Goal: Check status: Check status

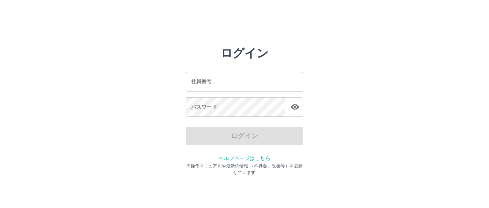
click at [222, 86] on input "社員番号" at bounding box center [244, 81] width 117 height 19
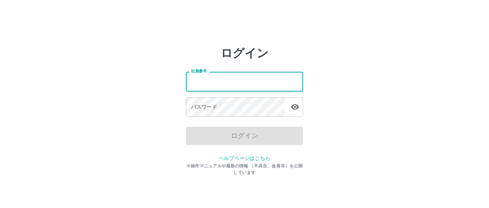
type input "*******"
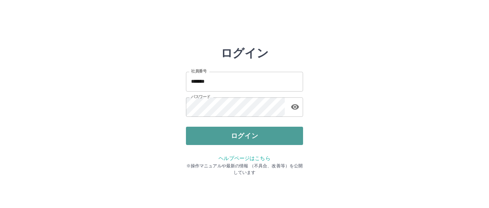
click at [248, 131] on button "ログイン" at bounding box center [244, 136] width 117 height 18
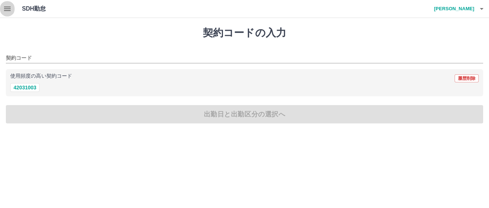
click at [4, 10] on icon "button" at bounding box center [7, 8] width 9 height 9
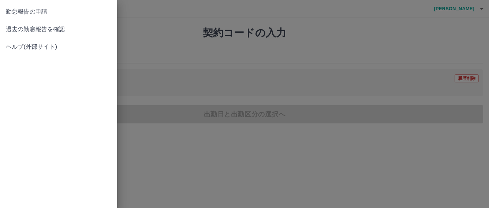
click at [29, 30] on span "過去の勤怠報告を確認" at bounding box center [58, 29] width 105 height 9
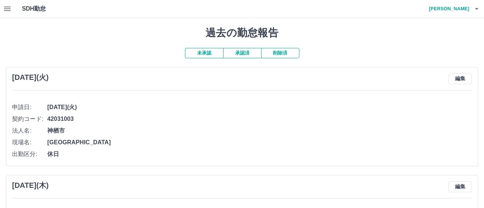
click at [244, 53] on button "承認済" at bounding box center [242, 53] width 38 height 10
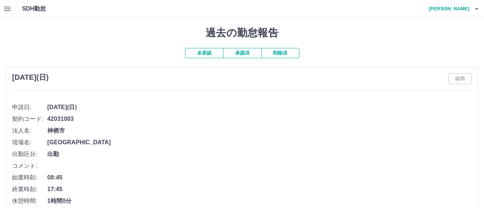
click at [237, 52] on button "承認済" at bounding box center [242, 53] width 38 height 10
click at [214, 55] on button "未承認" at bounding box center [204, 53] width 38 height 10
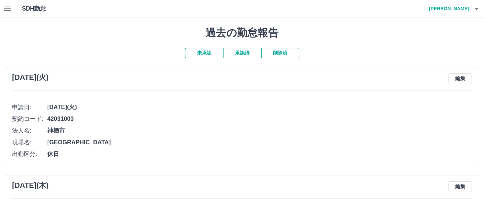
click at [246, 52] on button "承認済" at bounding box center [242, 53] width 38 height 10
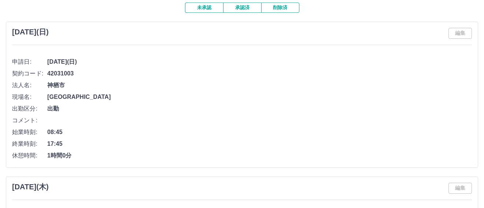
scroll to position [37, 0]
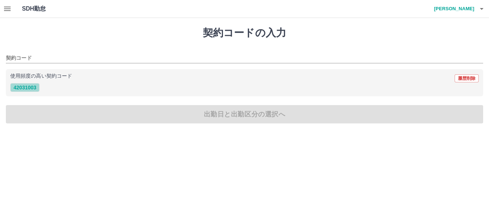
click at [26, 87] on button "42031003" at bounding box center [24, 87] width 29 height 9
type input "********"
